Goal: Check status: Check status

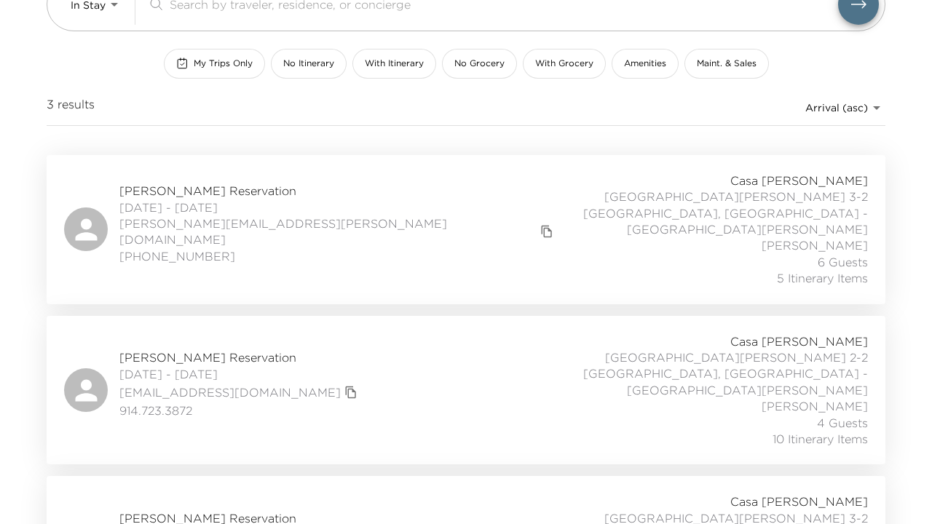
scroll to position [149, 0]
click at [193, 184] on span "[PERSON_NAME] Reservation" at bounding box center [338, 192] width 438 height 16
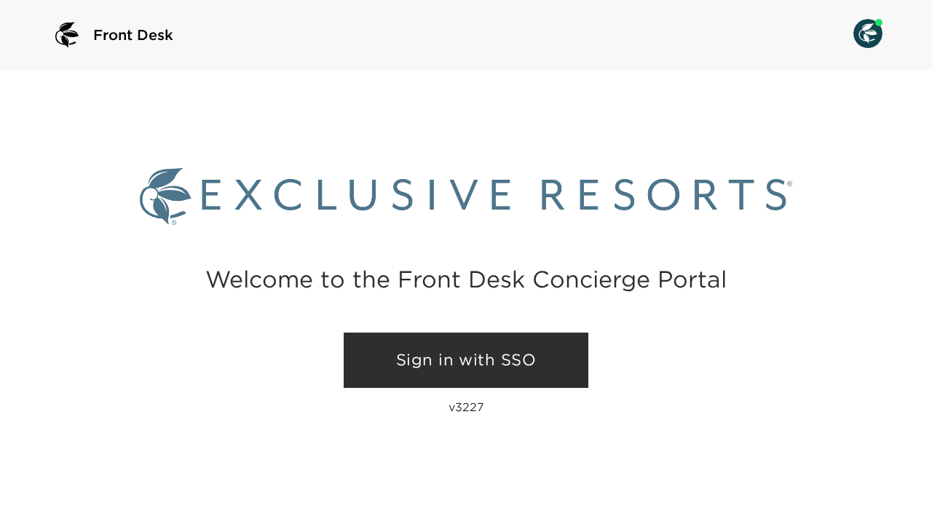
click at [471, 373] on link "Sign in with SSO" at bounding box center [466, 360] width 245 height 55
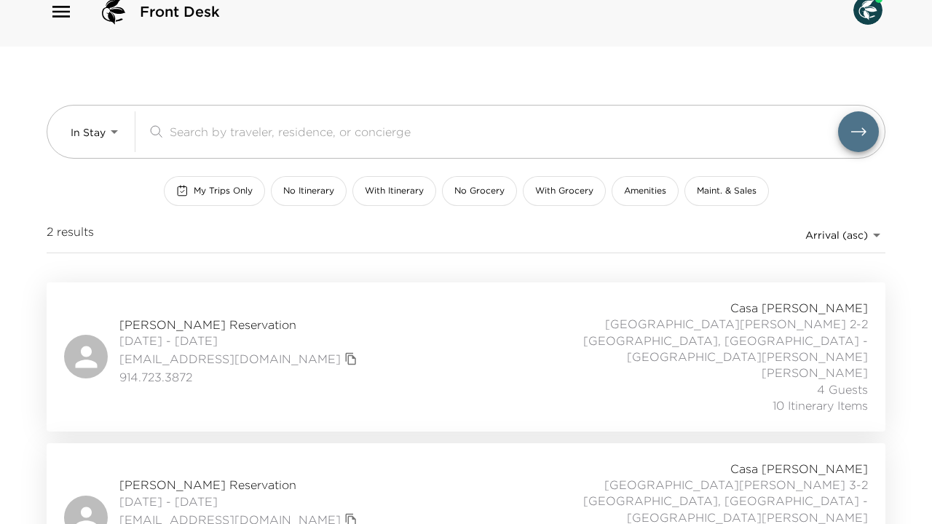
scroll to position [23, 0]
click at [209, 318] on span "Robert Feilbogen Reservation" at bounding box center [240, 326] width 242 height 16
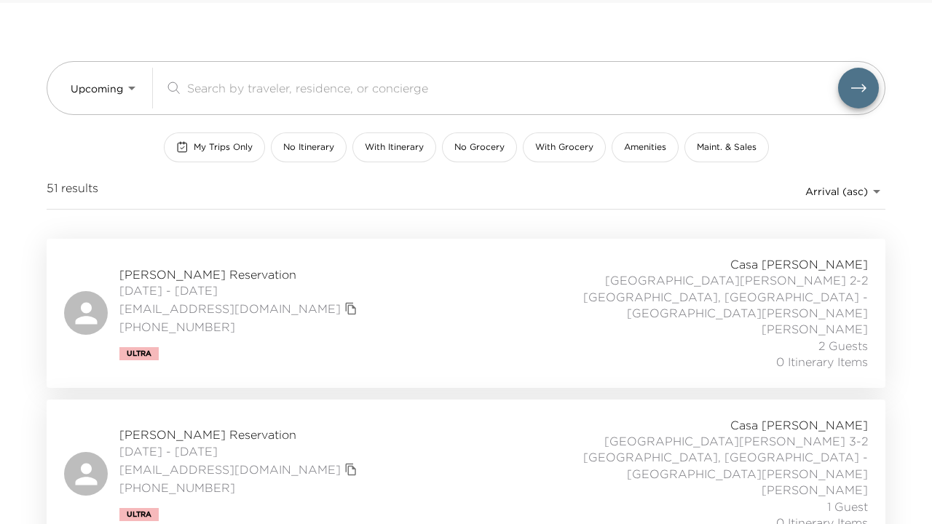
scroll to position [58, 0]
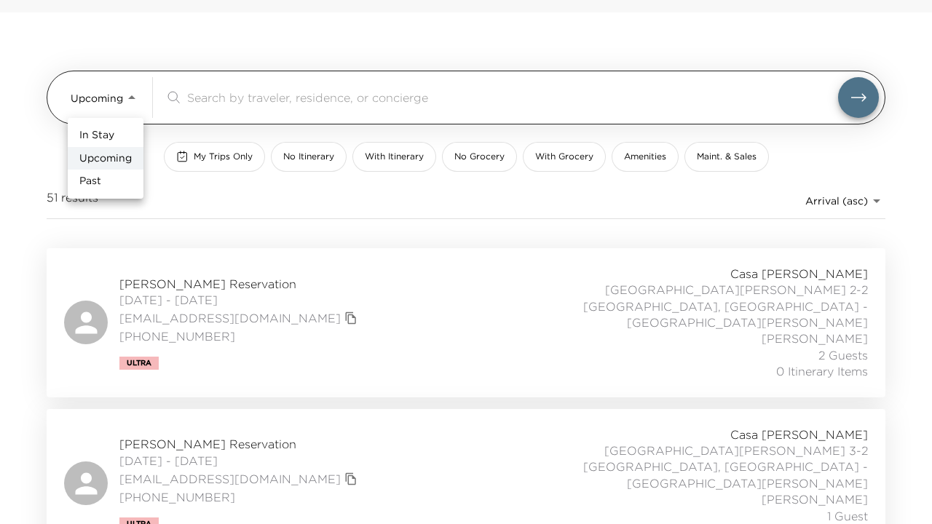
click at [135, 98] on body "Front Desk Upcoming Upcoming ​ My Trips Only No Itinerary With Itinerary No Gro…" at bounding box center [466, 204] width 932 height 524
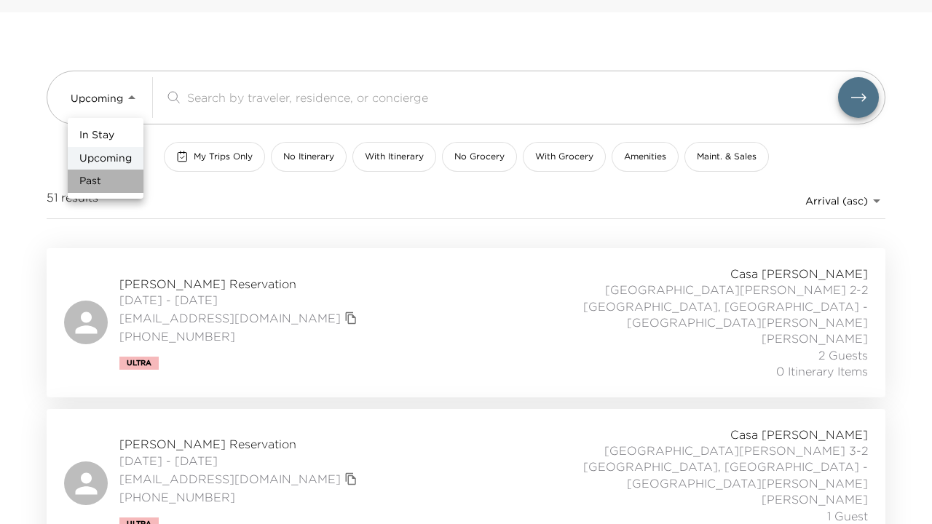
click at [109, 181] on li "Past" at bounding box center [106, 181] width 76 height 23
type input "Past"
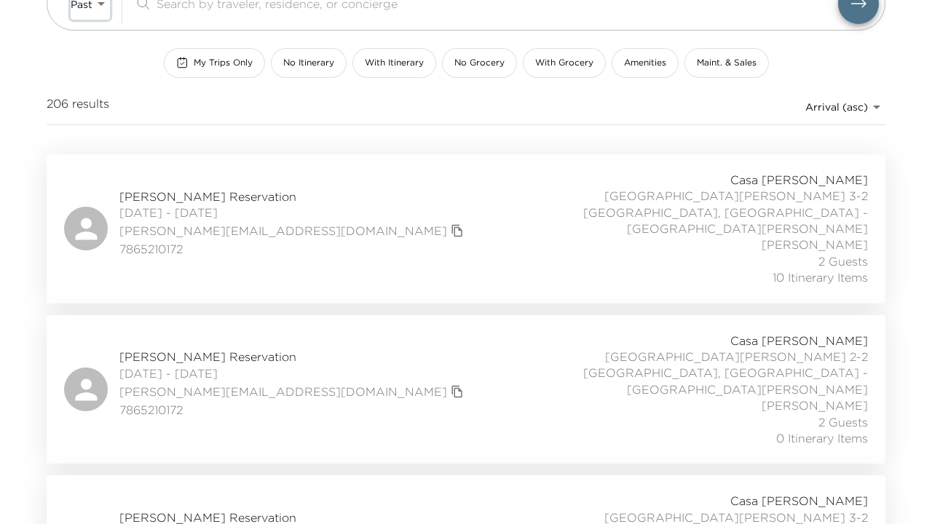
scroll to position [160, 0]
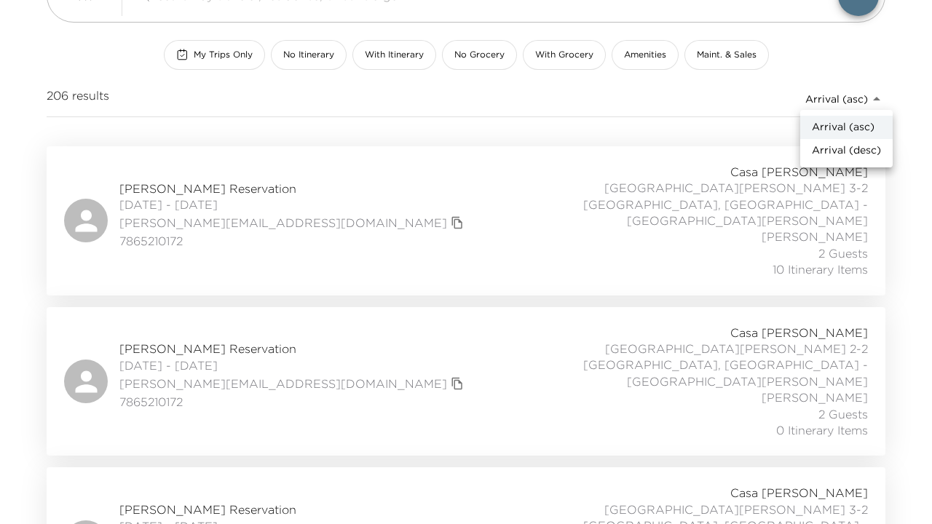
click at [857, 97] on body "Front Desk Past Past ​ My Trips Only No Itinerary With Itinerary No Grocery Wit…" at bounding box center [466, 102] width 932 height 524
click at [846, 149] on span "Arrival (desc)" at bounding box center [846, 150] width 69 height 15
type input "reservations_prod_arrival_desc"
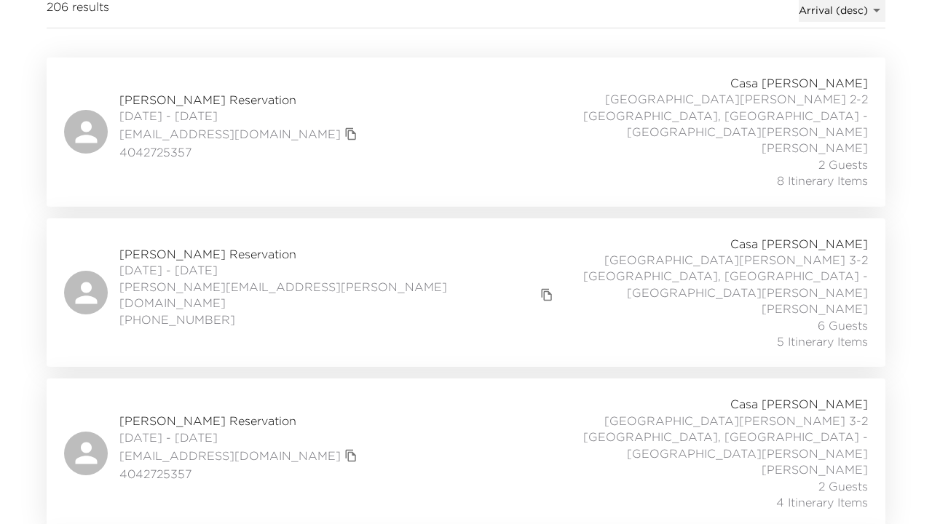
scroll to position [249, 0]
click at [193, 245] on span "Ramiro Villarreal Reservation" at bounding box center [338, 253] width 438 height 16
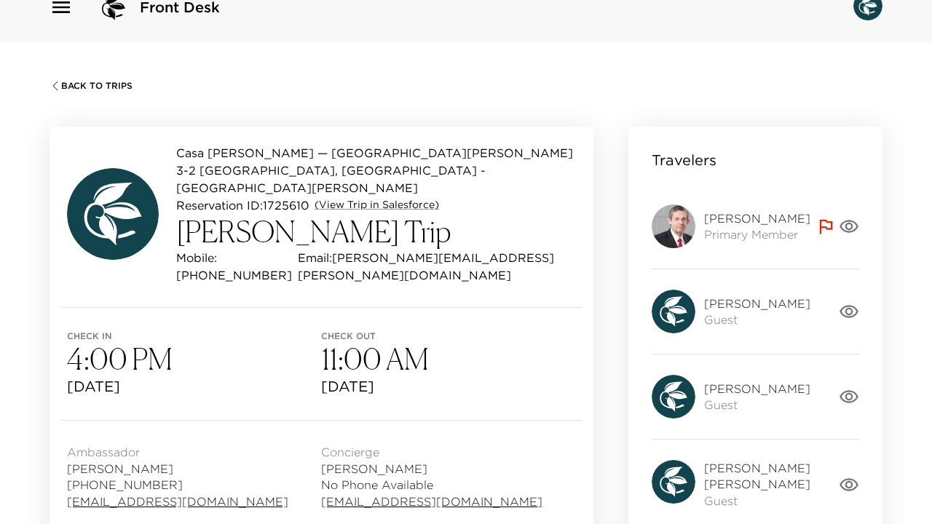
scroll to position [29, 0]
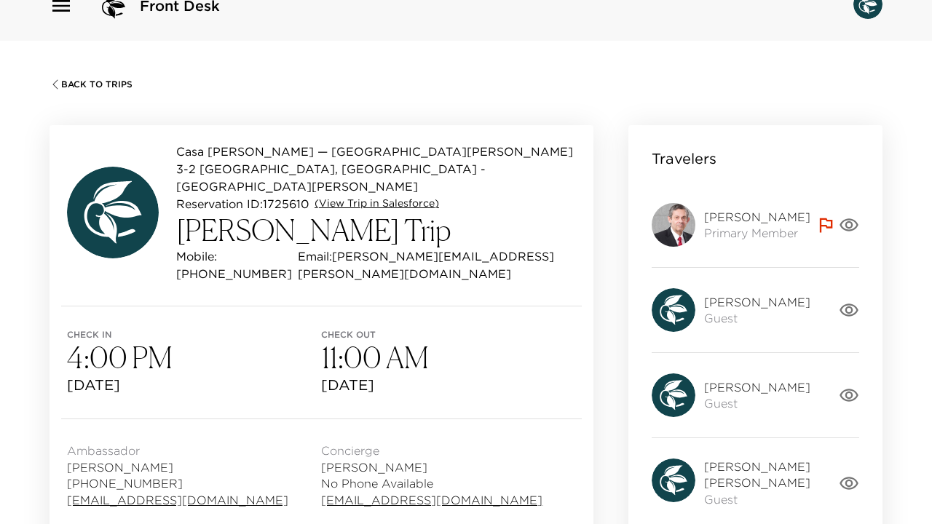
click at [407, 197] on link "(View Trip in Salesforce)" at bounding box center [377, 204] width 125 height 15
